Goal: Task Accomplishment & Management: Manage account settings

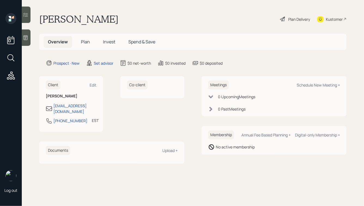
click at [24, 37] on icon at bounding box center [25, 37] width 5 height 5
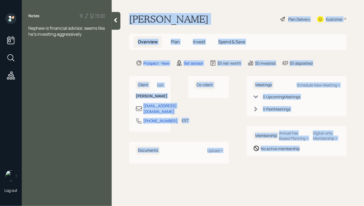
drag, startPoint x: 130, startPoint y: 19, endPoint x: 311, endPoint y: 166, distance: 233.5
click at [311, 166] on main "[PERSON_NAME] Plan Delivery Kustomer Overview Plan Invest Spend & Save Prospect…" at bounding box center [238, 103] width 252 height 206
click at [311, 163] on div "Meetings Schedule New Meeting + 0 Upcoming Meeting s 0 Past Meeting s Membershi…" at bounding box center [297, 119] width 100 height 87
drag, startPoint x: 317, startPoint y: 165, endPoint x: 159, endPoint y: 11, distance: 220.4
click at [160, 11] on main "[PERSON_NAME] Plan Delivery Kustomer Overview Plan Invest Spend & Save Prospect…" at bounding box center [238, 103] width 252 height 206
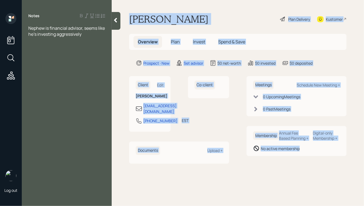
click at [143, 14] on h1 "[PERSON_NAME]" at bounding box center [168, 19] width 79 height 12
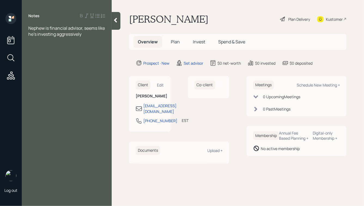
click at [86, 36] on div "Nephew is financial advisor, seems like he's investing aggressively" at bounding box center [66, 31] width 77 height 12
click at [31, 28] on span "Nephew is financial advisor, seems like he's investing aggressively, wants to i…" at bounding box center [66, 37] width 77 height 24
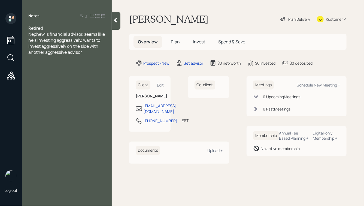
click at [89, 53] on div "Nephew is financial advisor, seems like he's investing aggressively, wants to i…" at bounding box center [66, 43] width 77 height 24
click at [59, 79] on div "Notes Retired Nephew is financial advisor, seems like he's investing aggressive…" at bounding box center [67, 106] width 90 height 186
click at [39, 66] on div at bounding box center [66, 64] width 77 height 6
click at [47, 71] on div "SS:" at bounding box center [66, 70] width 77 height 6
click at [113, 18] on icon at bounding box center [115, 19] width 5 height 5
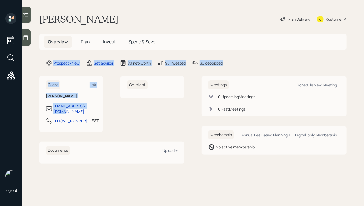
drag, startPoint x: 100, startPoint y: 106, endPoint x: 38, endPoint y: 53, distance: 81.4
click at [38, 55] on main "[PERSON_NAME] Plan Delivery Kustomer Overview Plan Invest Spend & Save Prospect…" at bounding box center [193, 103] width 342 height 206
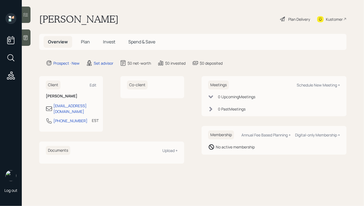
click at [38, 52] on main "[PERSON_NAME] Plan Delivery Kustomer Overview Plan Invest Spend & Save Prospect…" at bounding box center [193, 103] width 342 height 206
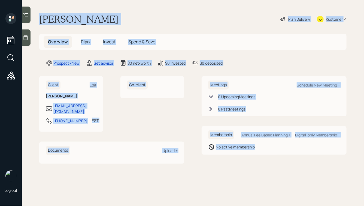
drag, startPoint x: 38, startPoint y: 15, endPoint x: 280, endPoint y: 162, distance: 282.7
click at [280, 162] on main "[PERSON_NAME] Plan Delivery Kustomer Overview Plan Invest Spend & Save Prospect…" at bounding box center [193, 103] width 342 height 206
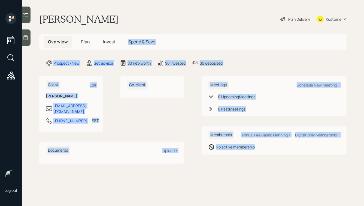
drag, startPoint x: 296, startPoint y: 159, endPoint x: 138, endPoint y: 28, distance: 205.1
click at [138, 28] on main "[PERSON_NAME] Plan Delivery Kustomer Overview Plan Invest Spend & Save Prospect…" at bounding box center [193, 103] width 342 height 206
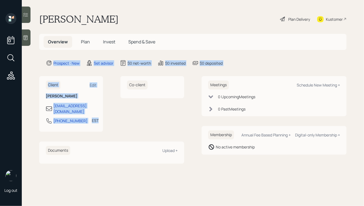
drag, startPoint x: 96, startPoint y: 121, endPoint x: 26, endPoint y: 45, distance: 102.8
click at [27, 46] on div "Log out [PERSON_NAME] Plan Delivery Kustomer Overview Plan Invest Spend & Save …" at bounding box center [182, 103] width 364 height 206
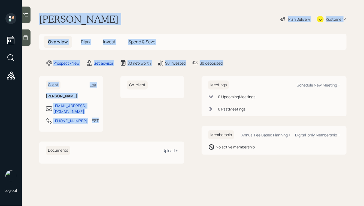
click at [41, 56] on main "[PERSON_NAME] Plan Delivery Kustomer Overview Plan Invest Spend & Save Prospect…" at bounding box center [193, 103] width 342 height 206
